Goal: Task Accomplishment & Management: Complete application form

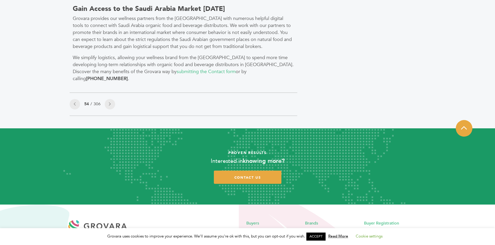
scroll to position [553, 0]
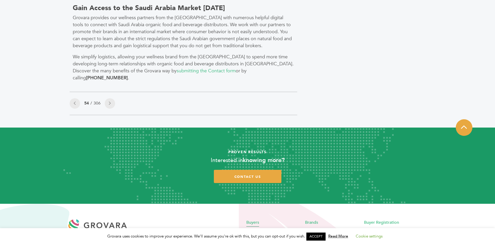
click at [254, 220] on span "Buyers" at bounding box center [252, 223] width 13 height 6
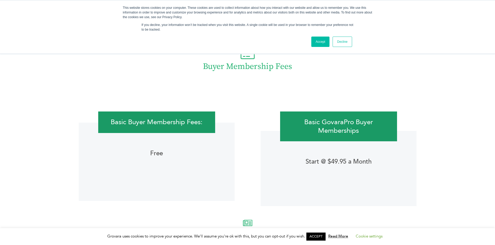
scroll to position [857, 0]
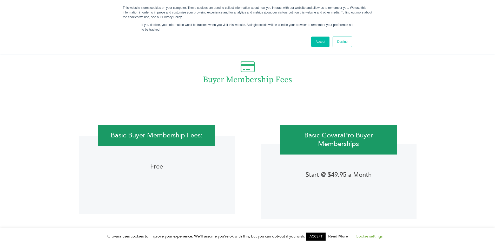
click at [342, 42] on link "Decline" at bounding box center [341, 42] width 19 height 10
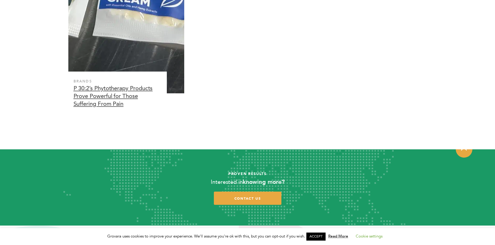
scroll to position [1544, 0]
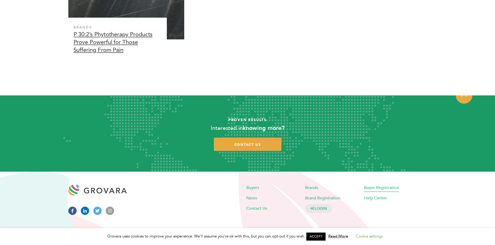
click at [374, 188] on span "Buyer Registration" at bounding box center [381, 188] width 35 height 6
